Goal: Task Accomplishment & Management: Manage account settings

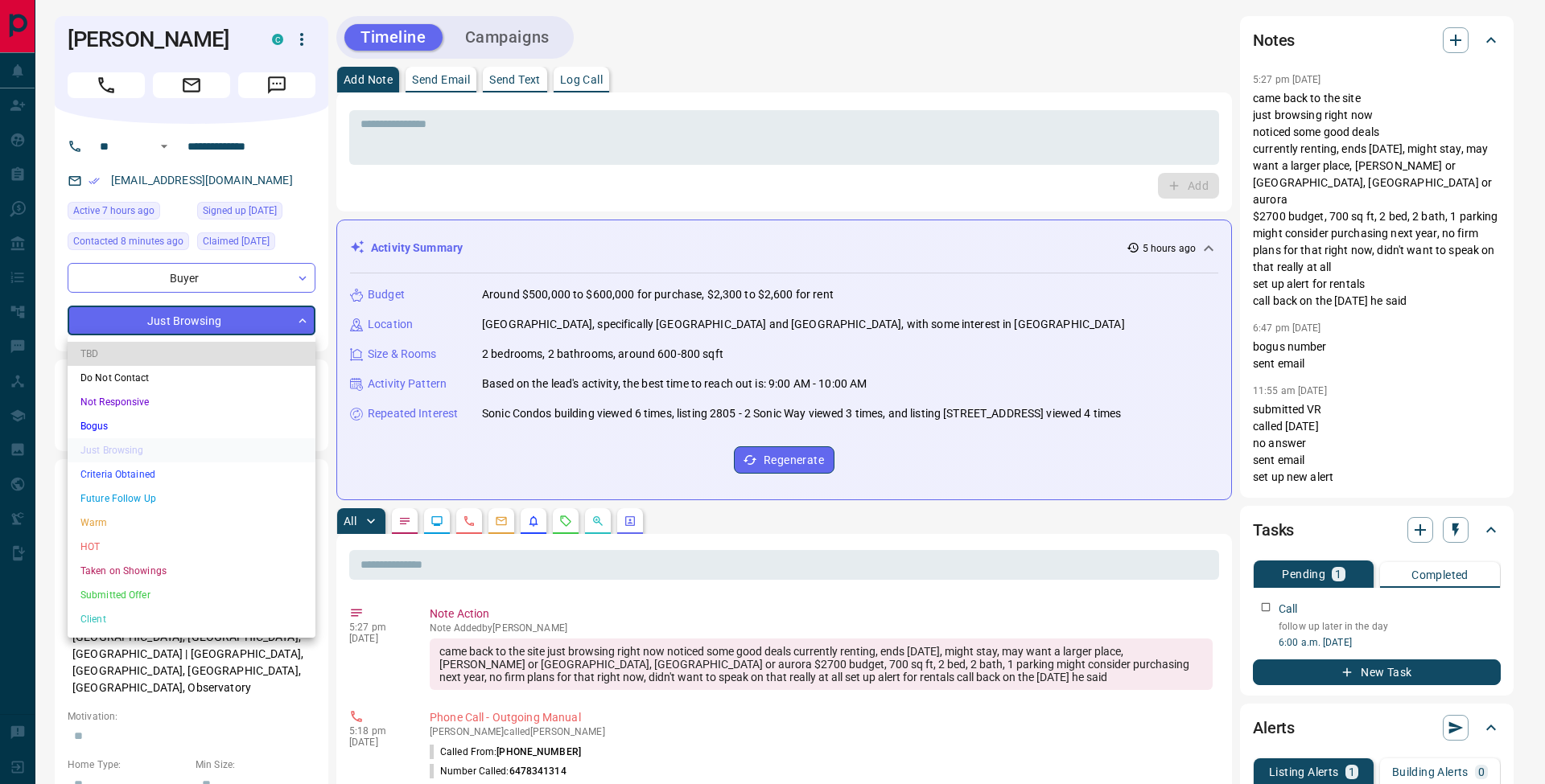
click at [179, 497] on li "Future Follow Up" at bounding box center [192, 498] width 248 height 24
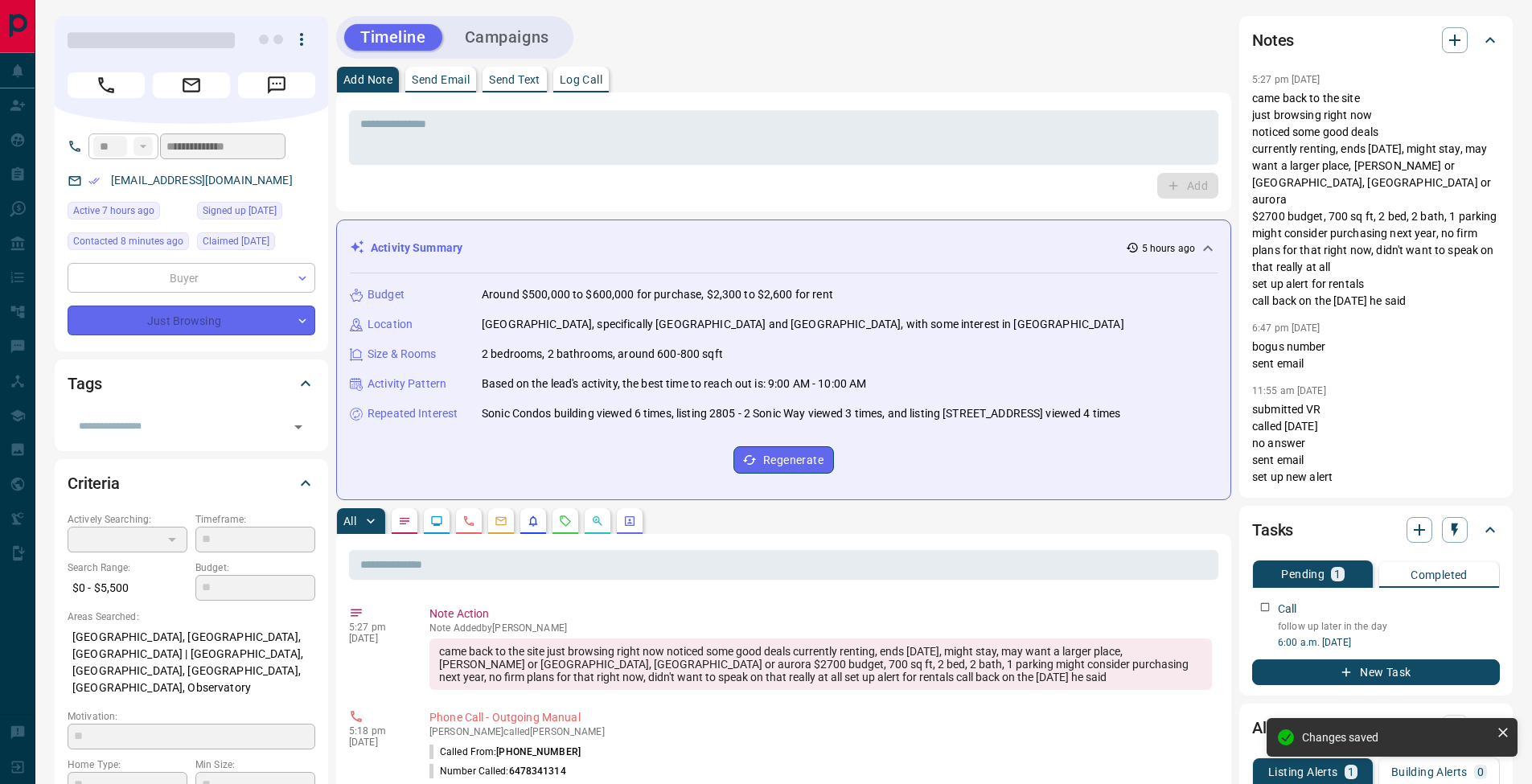
type input "*"
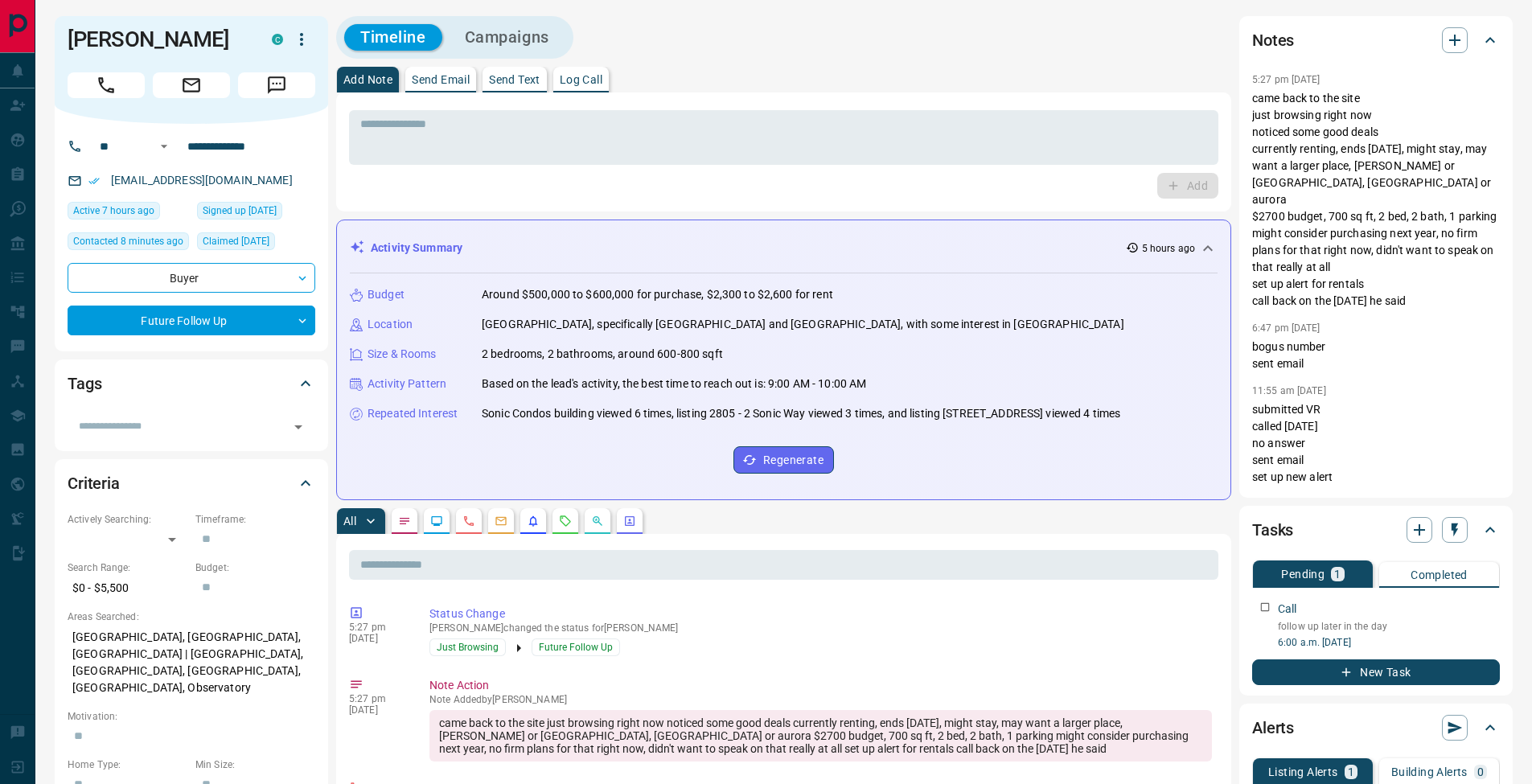
click at [920, 70] on div "Add Note Send Email Send Text Log Call" at bounding box center [784, 79] width 896 height 26
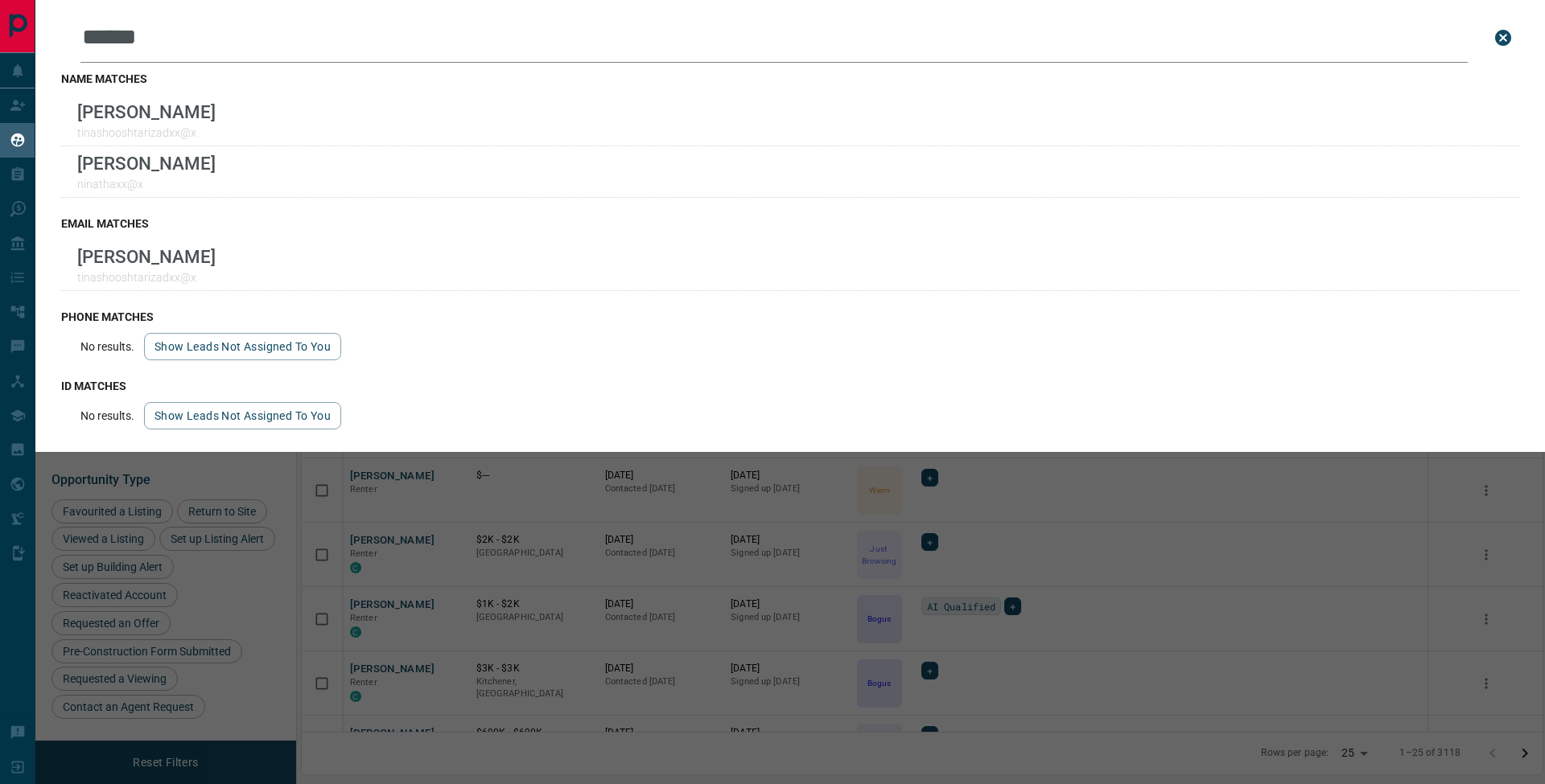
scroll to position [628, 1229]
click at [1496, 29] on icon "close search bar" at bounding box center [1503, 38] width 19 height 19
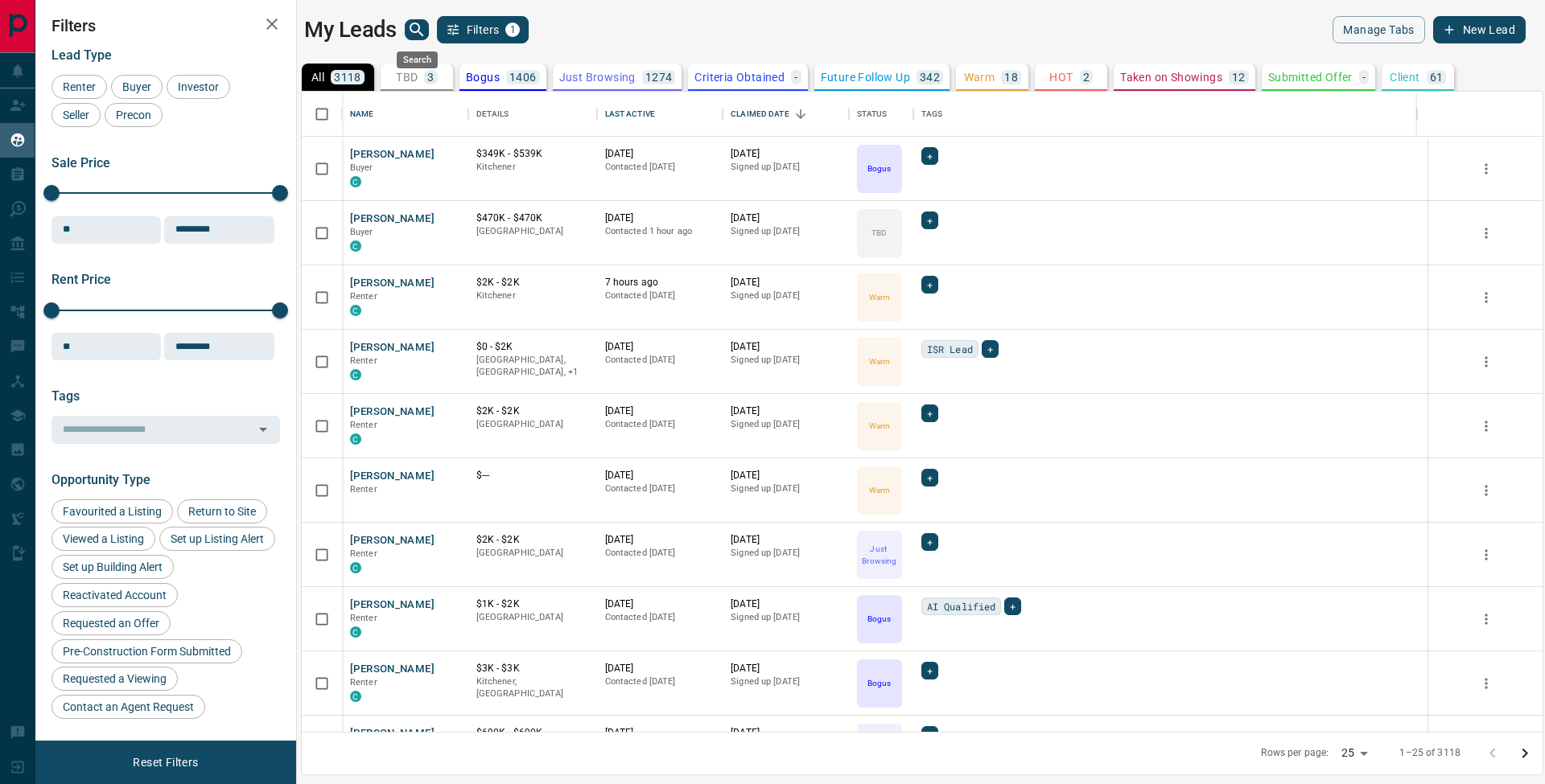
click at [424, 20] on icon "search button" at bounding box center [417, 30] width 19 height 19
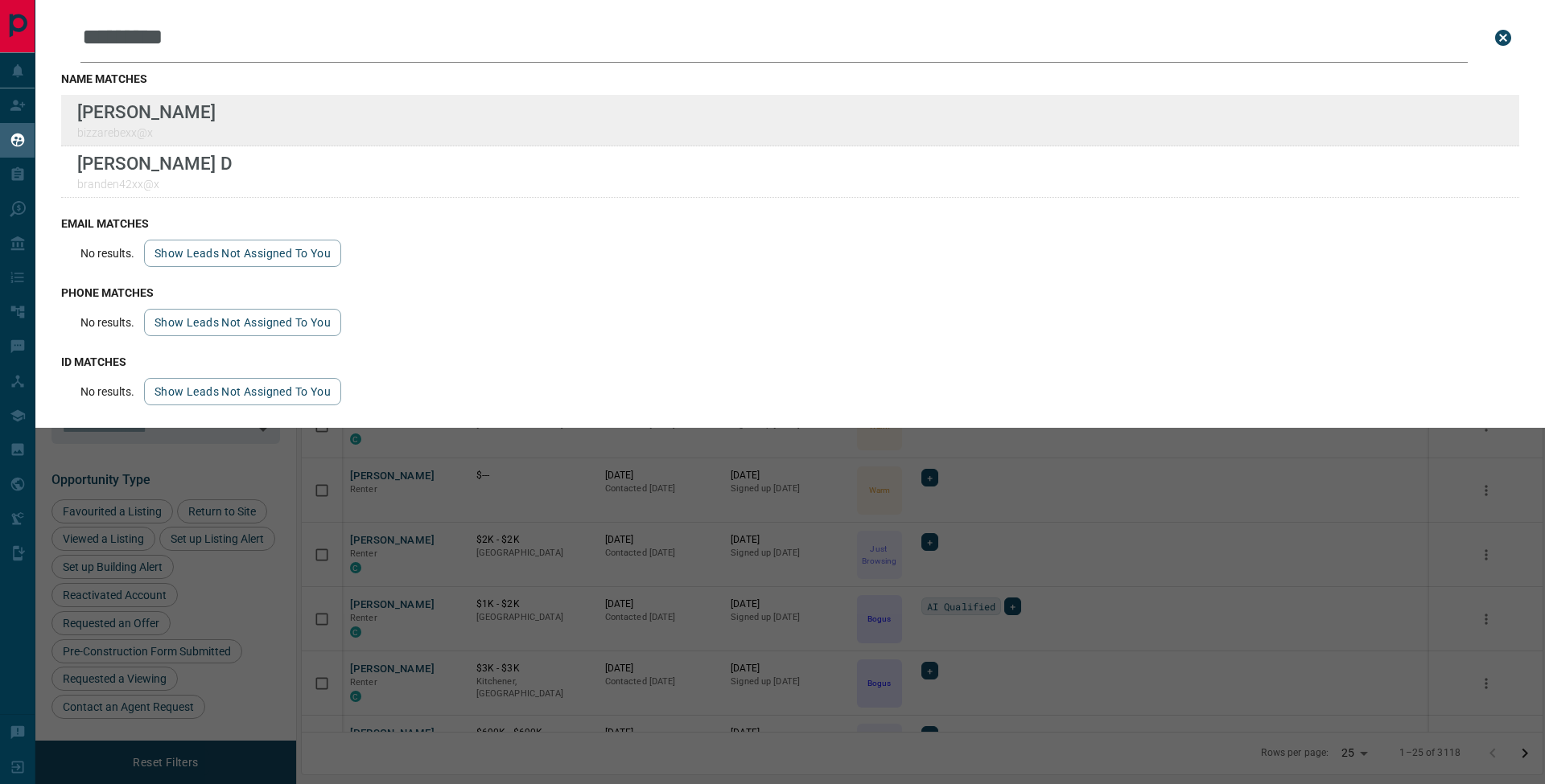
type input "*********"
